Goal: Navigation & Orientation: Find specific page/section

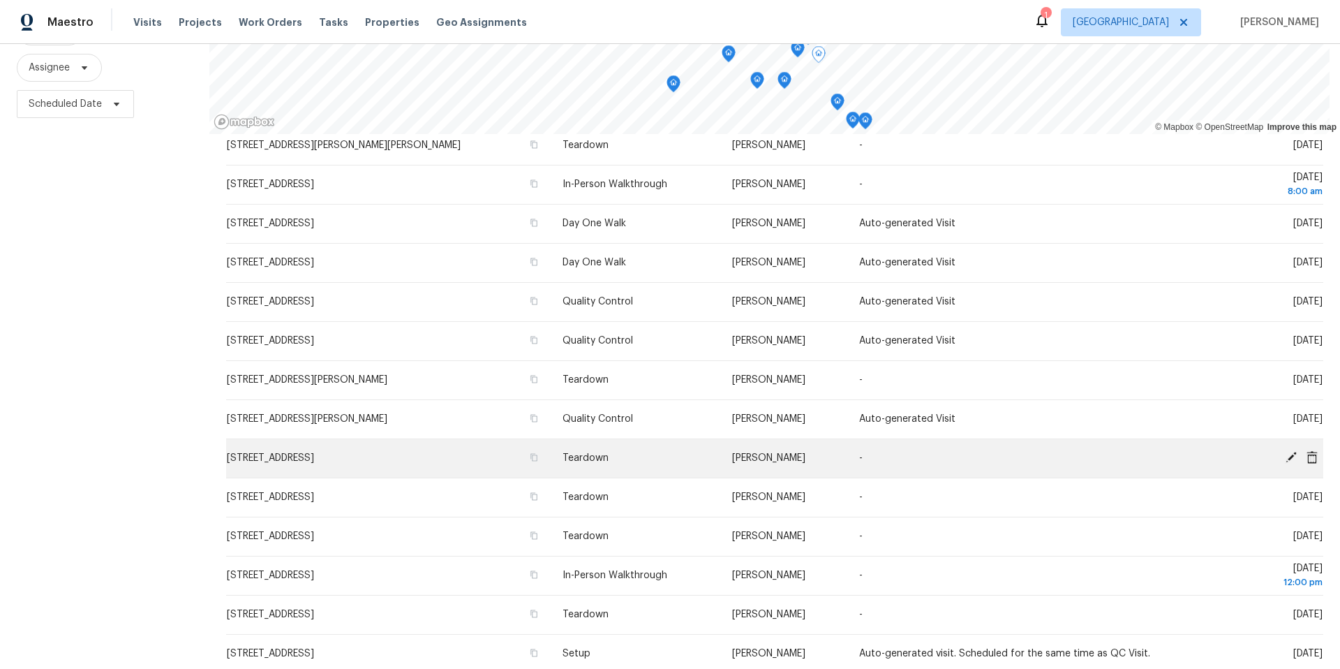
scroll to position [418, 0]
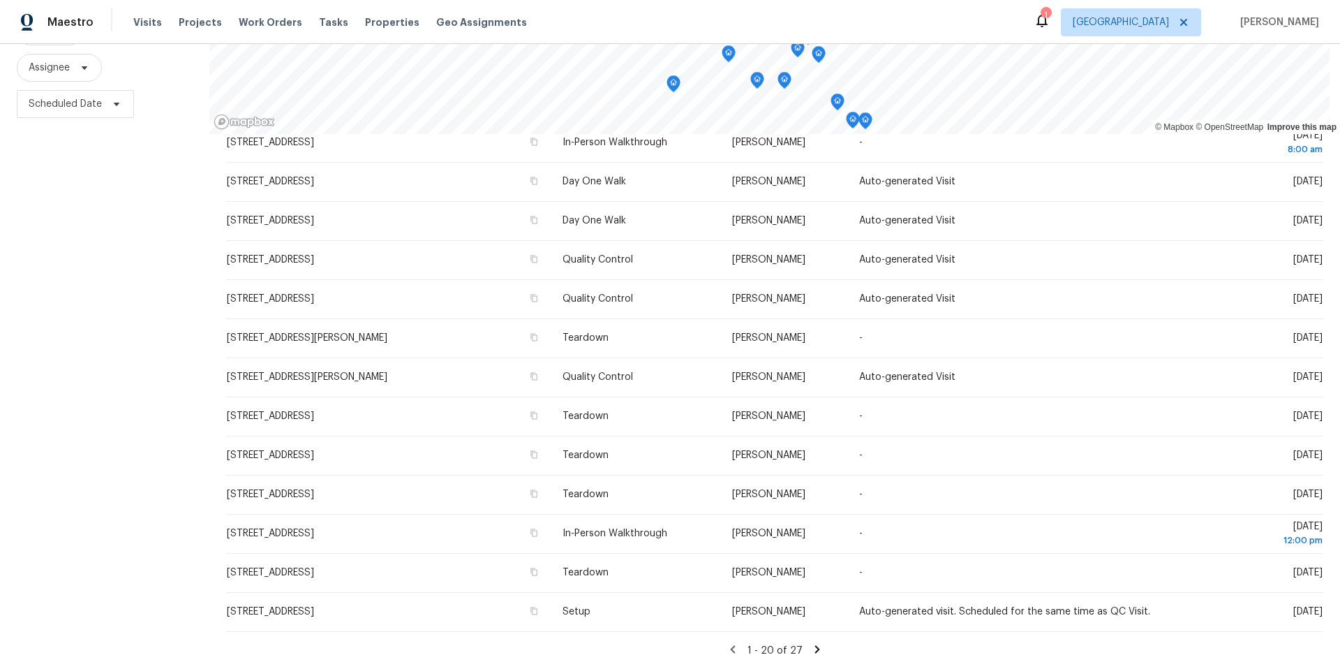
click at [811, 643] on icon at bounding box center [817, 649] width 13 height 13
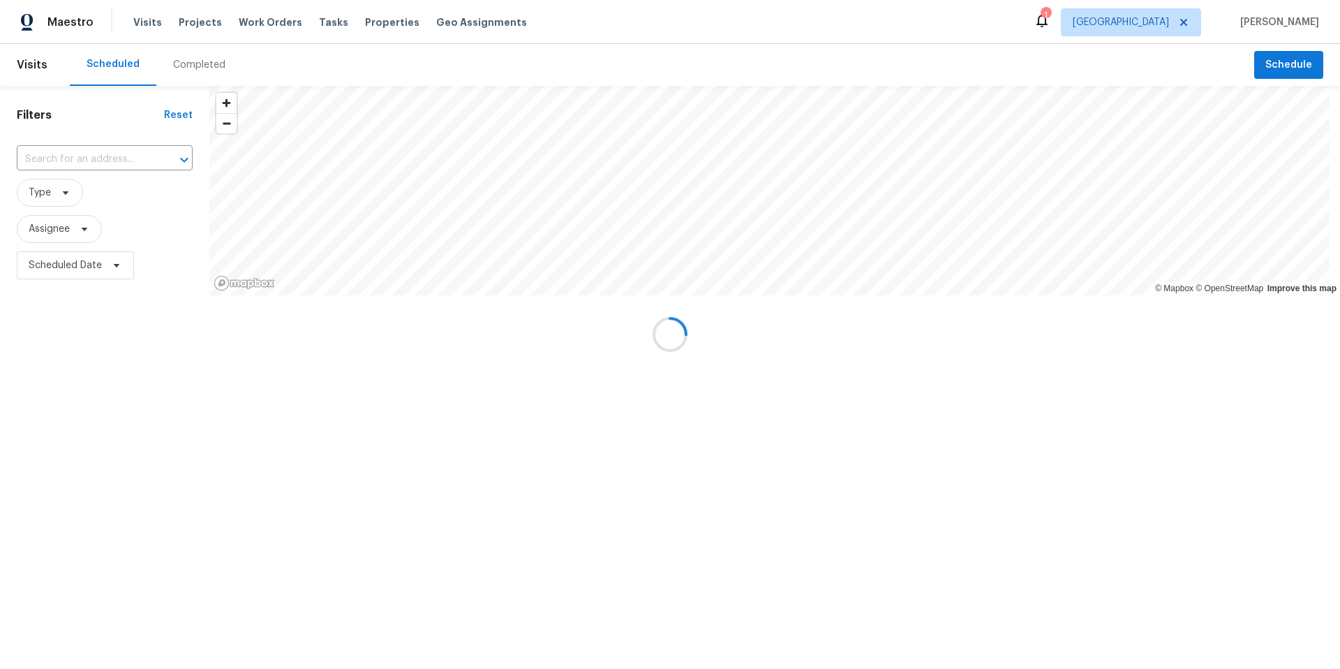
scroll to position [0, 0]
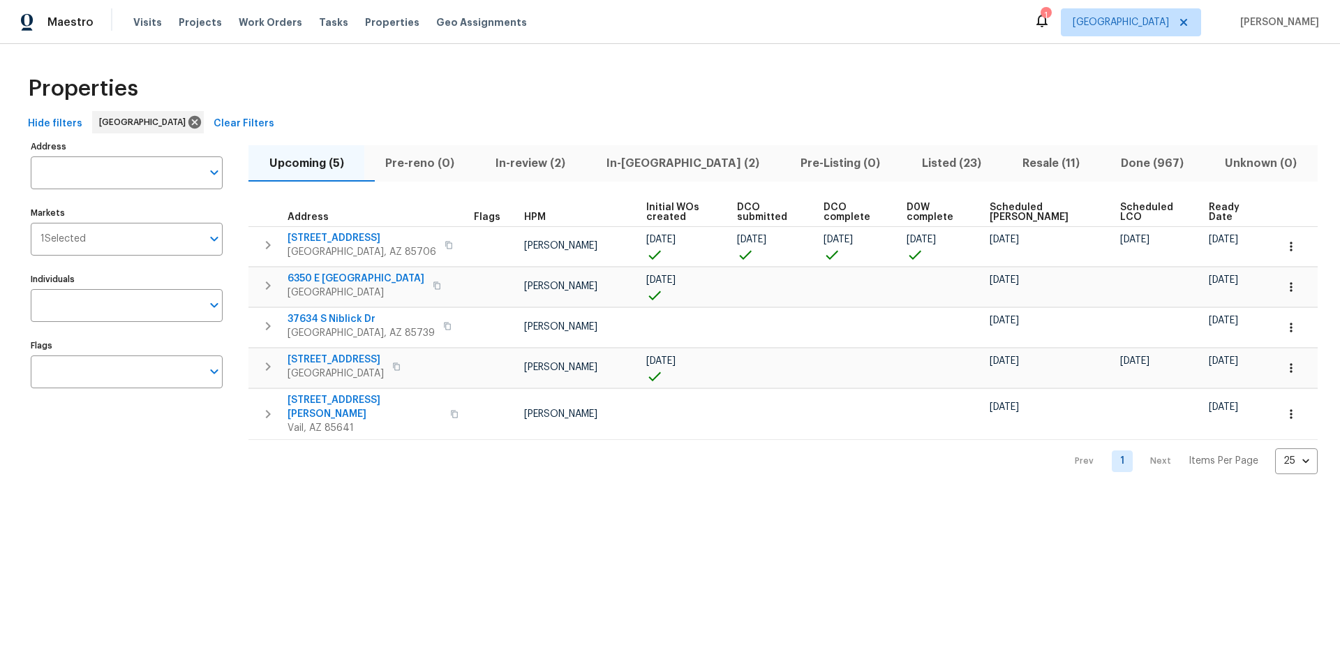
click at [681, 159] on span "In-reno (2)" at bounding box center [683, 164] width 177 height 20
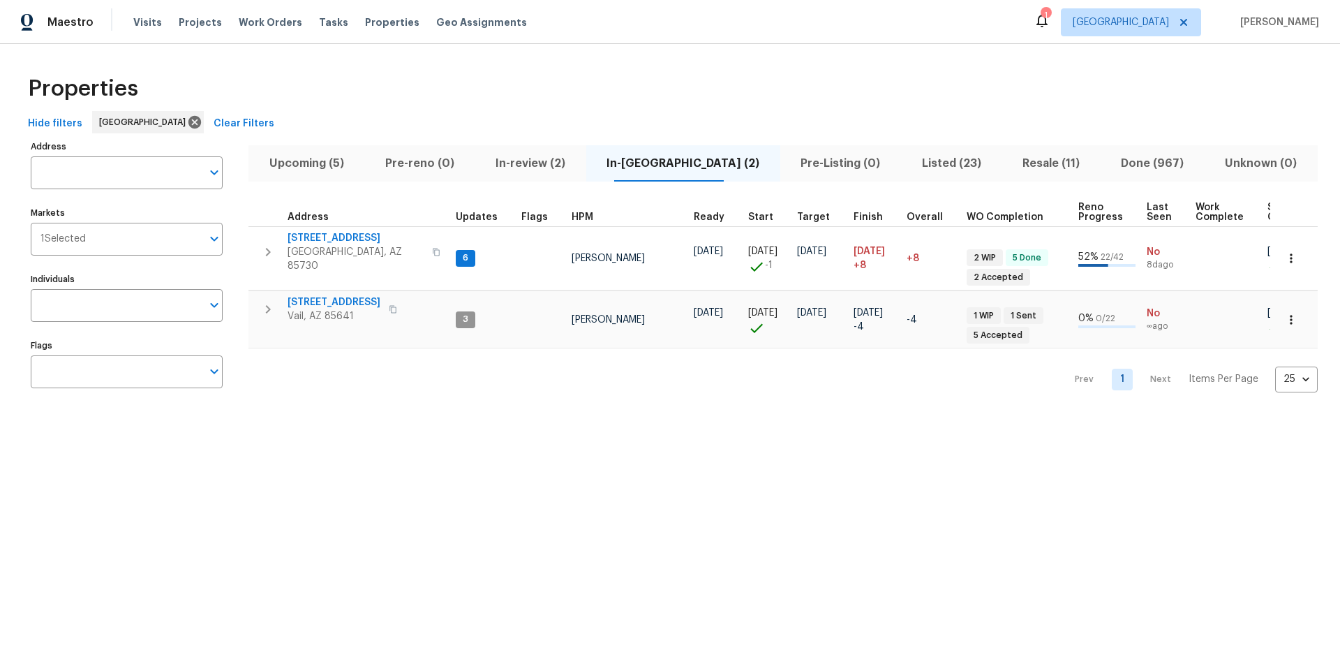
click at [302, 160] on span "Upcoming (5)" at bounding box center [306, 164] width 99 height 20
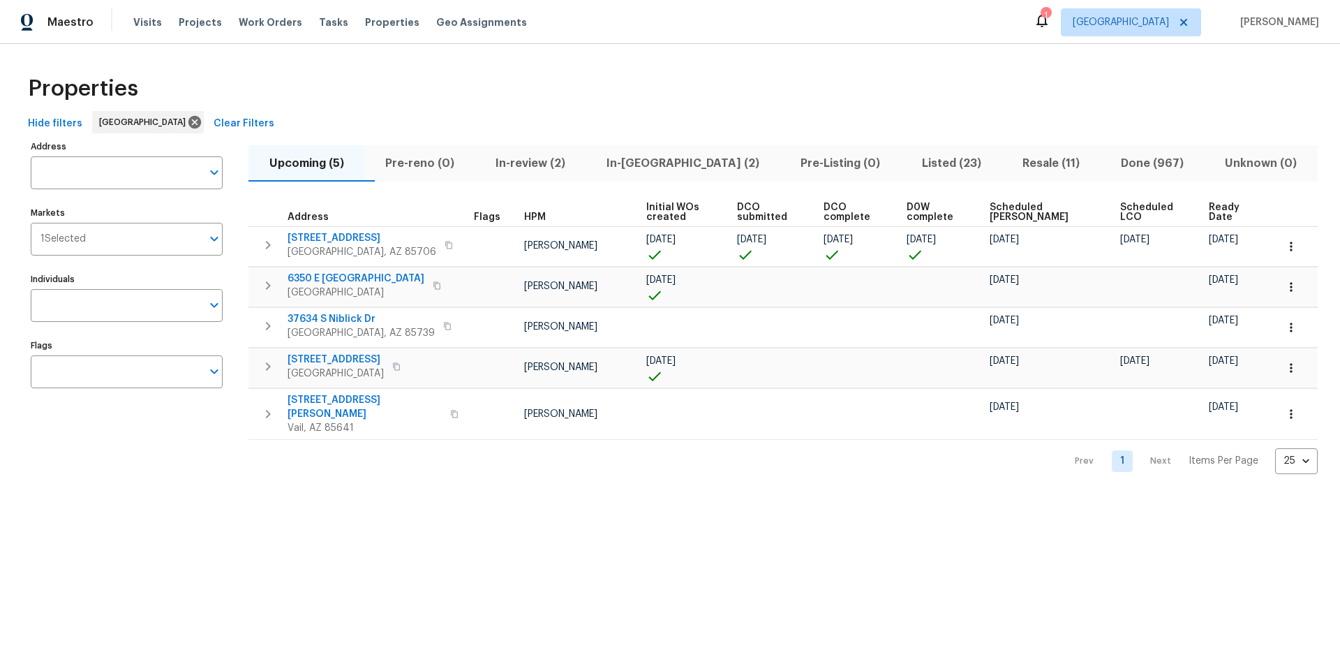
click at [719, 121] on div "Hide filters Tucson Clear Filters" at bounding box center [670, 124] width 1296 height 26
